Goal: Task Accomplishment & Management: Manage account settings

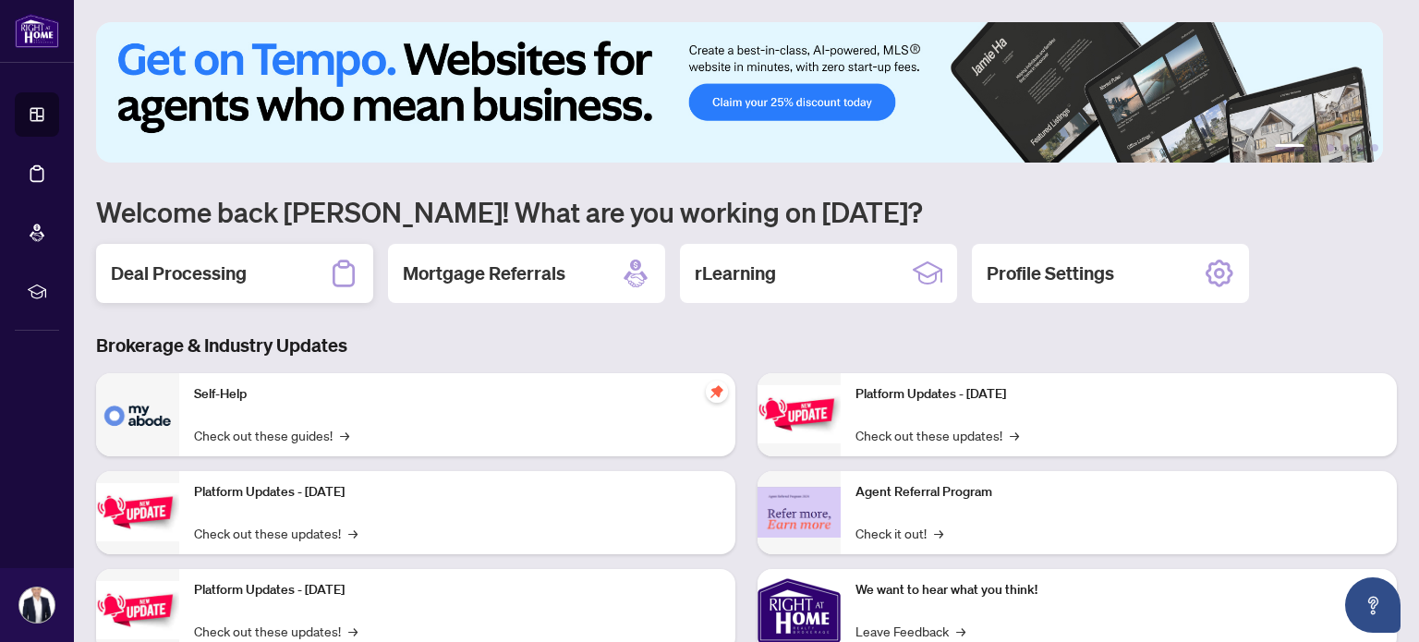
click at [149, 268] on h2 "Deal Processing" at bounding box center [179, 273] width 136 height 26
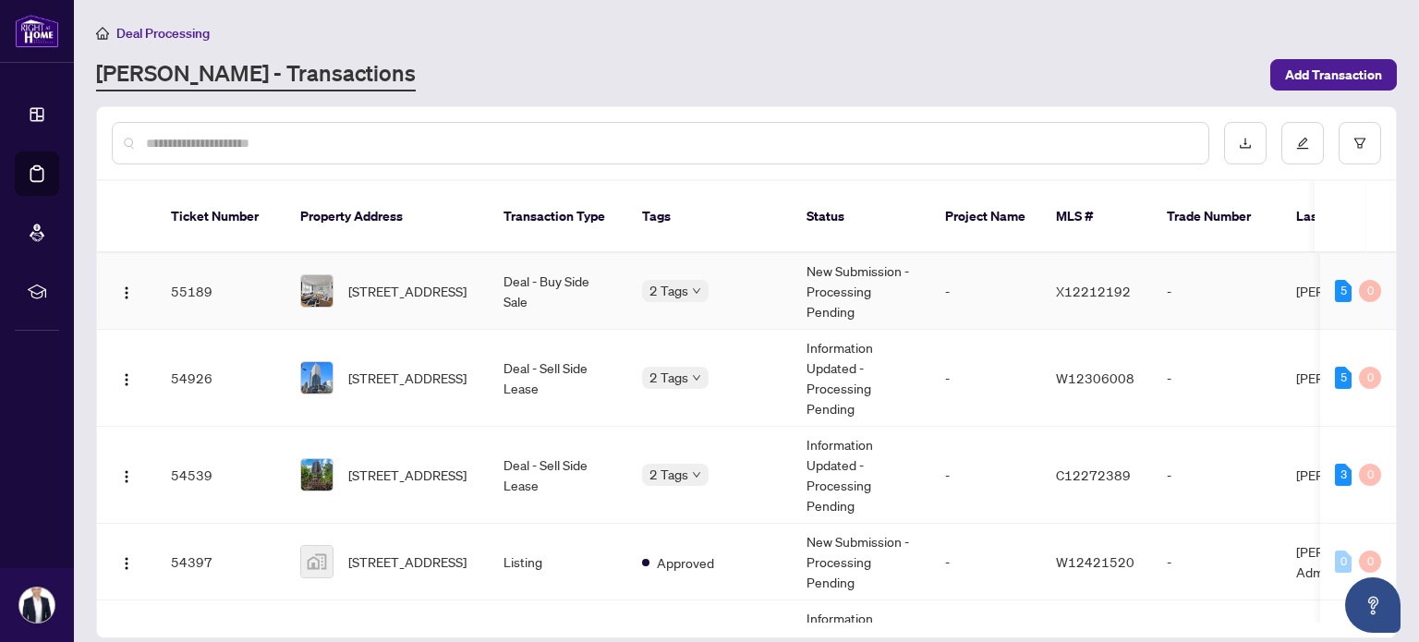
click at [385, 281] on span "[STREET_ADDRESS]" at bounding box center [407, 291] width 118 height 20
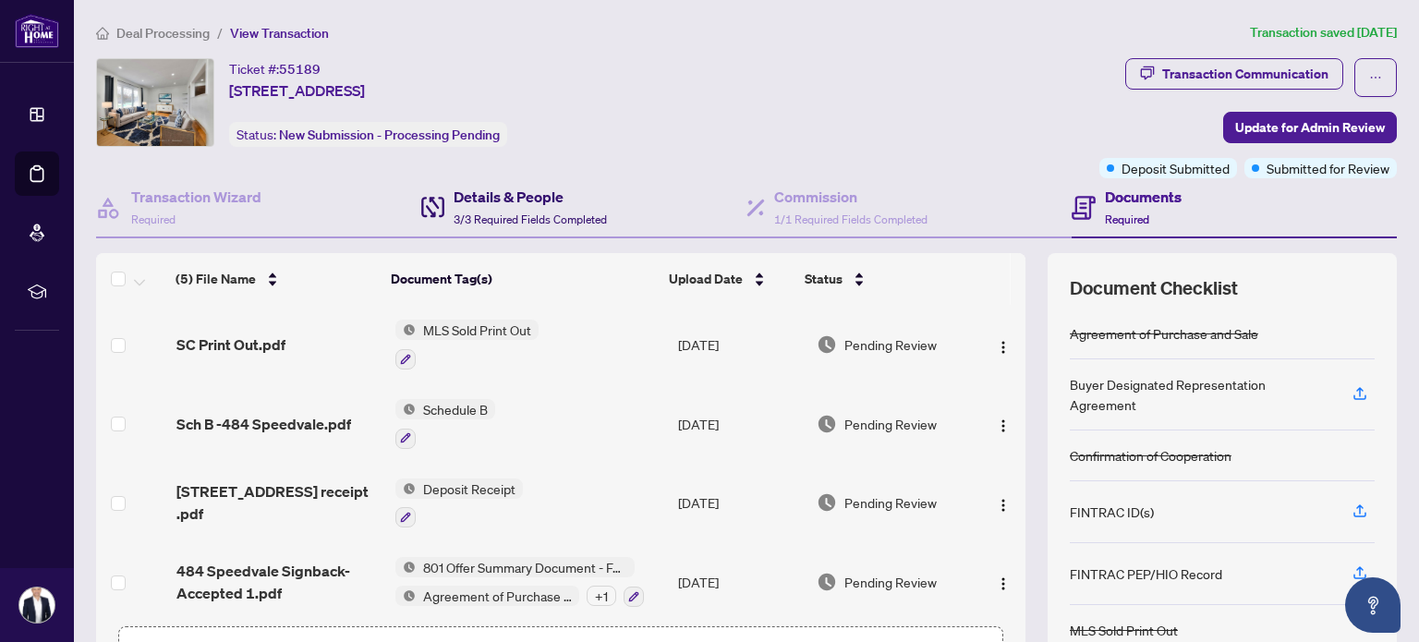
click at [554, 199] on h4 "Details & People" at bounding box center [529, 197] width 153 height 22
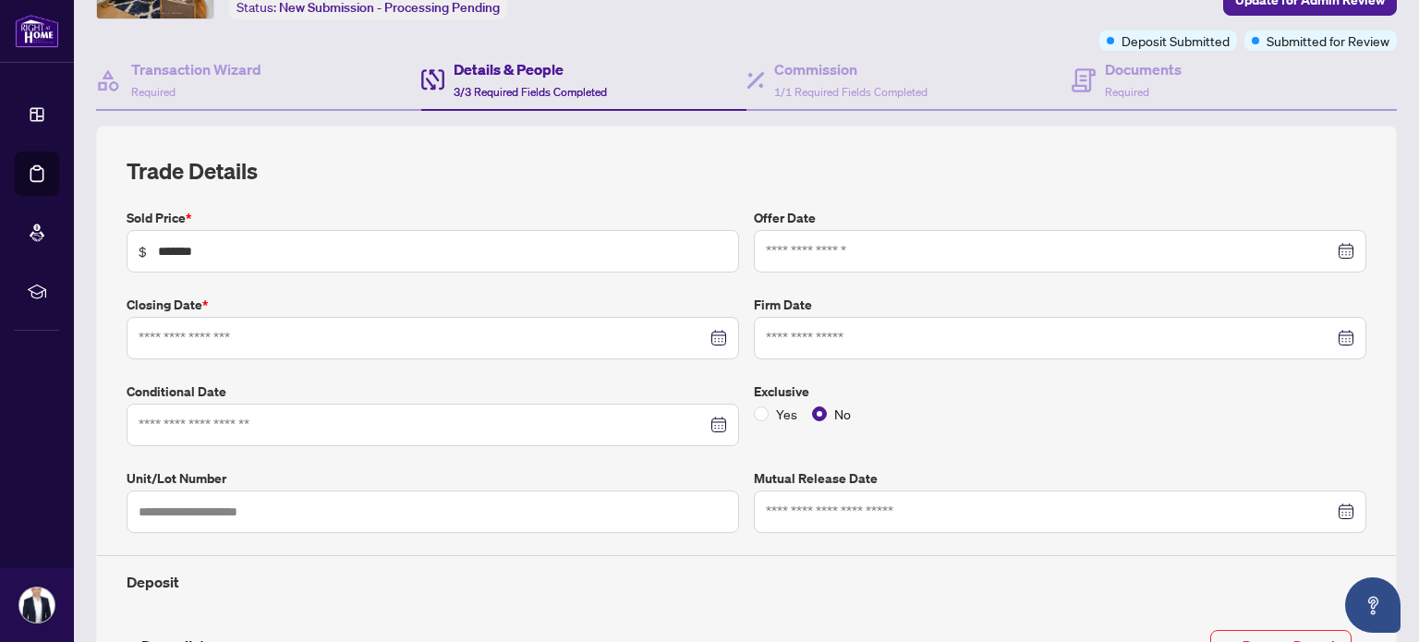
type input "**********"
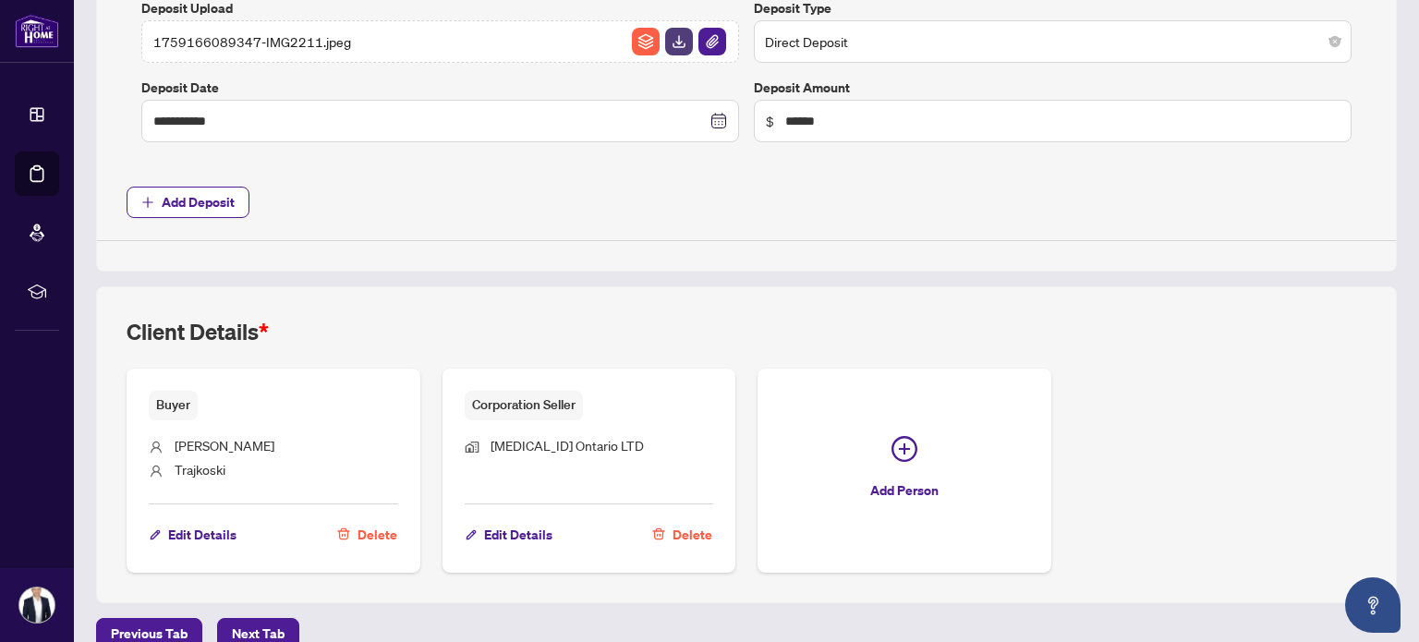
scroll to position [827, 0]
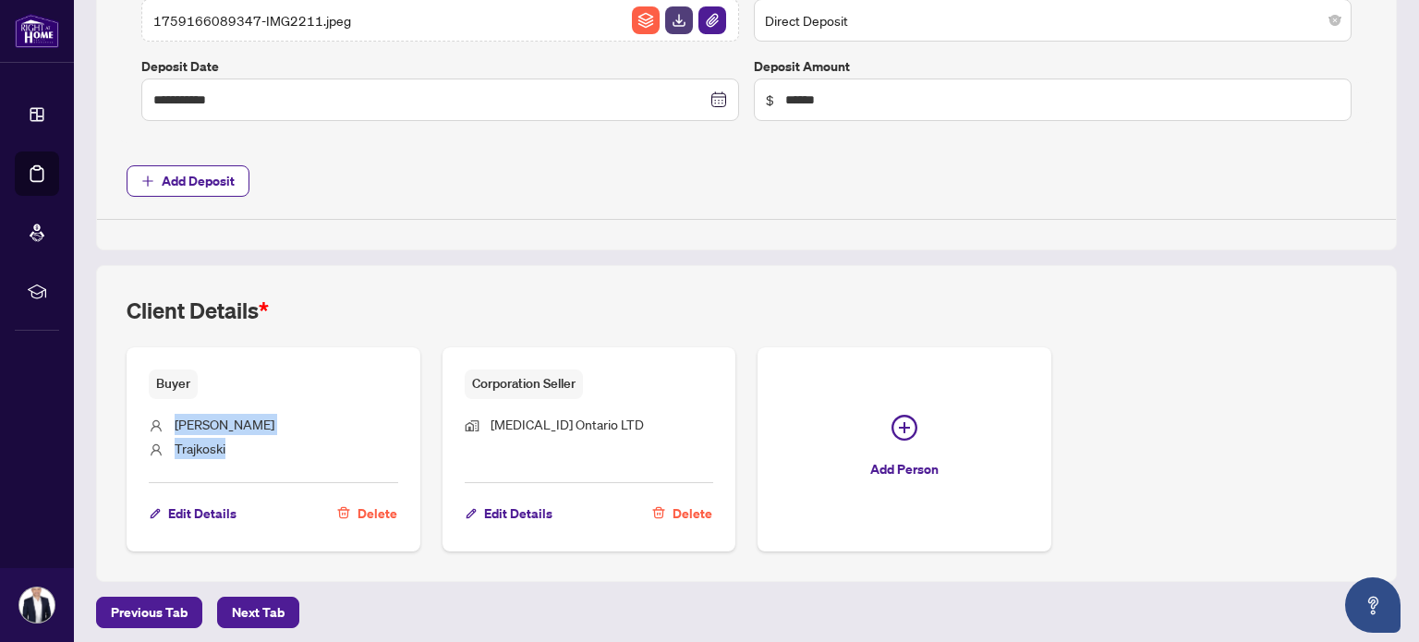
drag, startPoint x: 178, startPoint y: 417, endPoint x: 232, endPoint y: 446, distance: 60.7
click at [232, 446] on ul "[PERSON_NAME]" at bounding box center [273, 434] width 249 height 70
copy ul "[PERSON_NAME]"
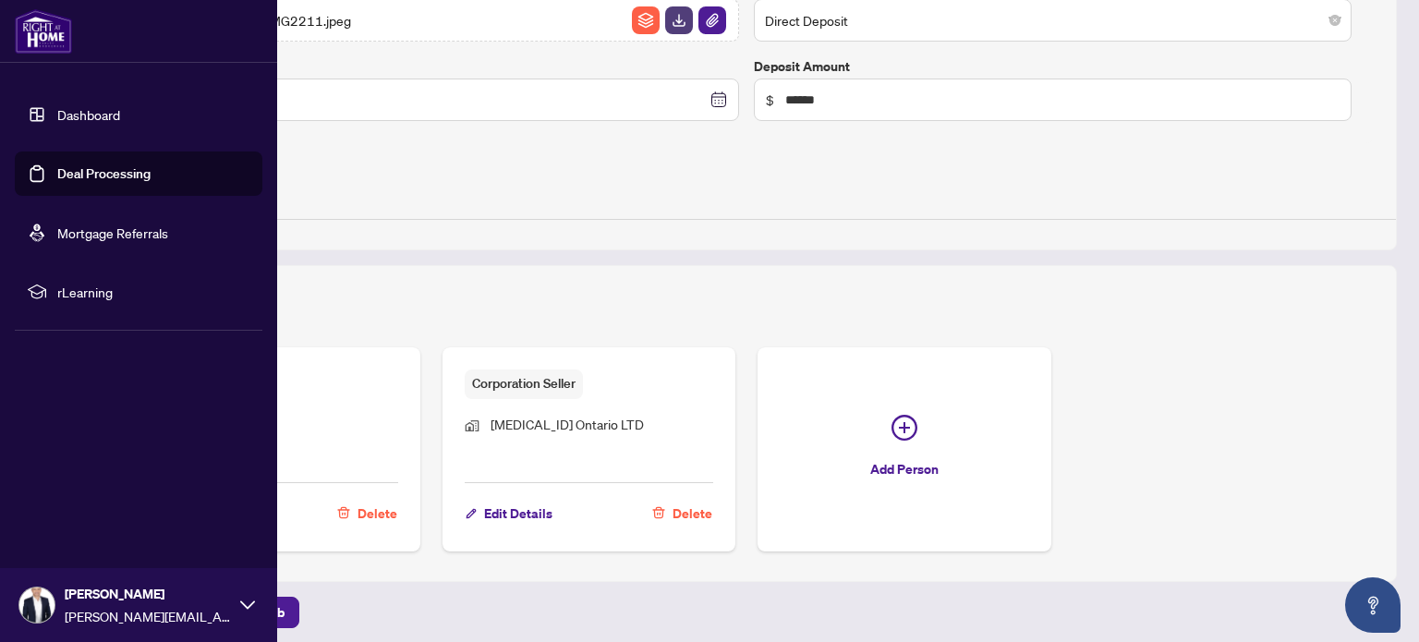
click at [57, 117] on link "Dashboard" at bounding box center [88, 114] width 63 height 17
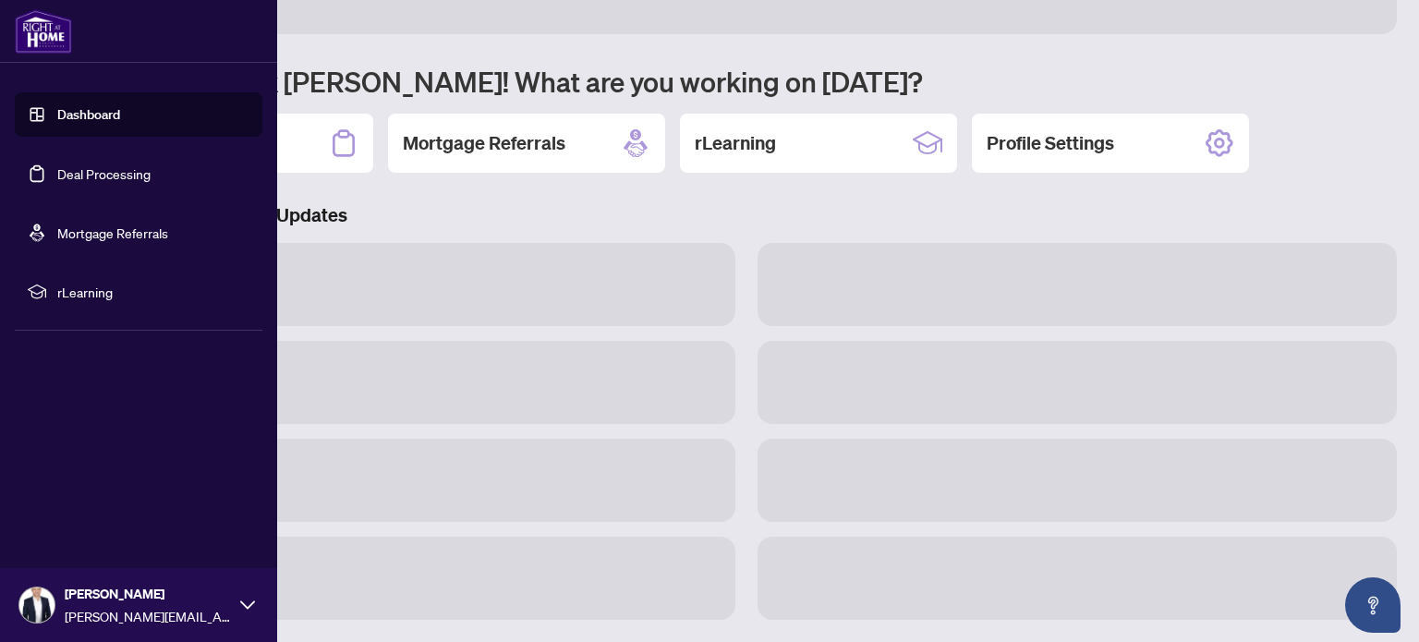
scroll to position [127, 0]
